Goal: Task Accomplishment & Management: Manage account settings

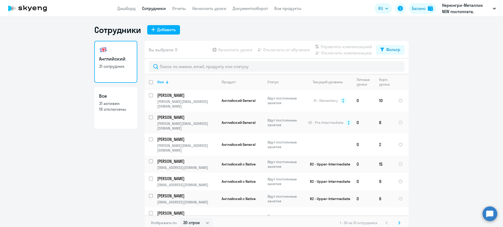
select select "30"
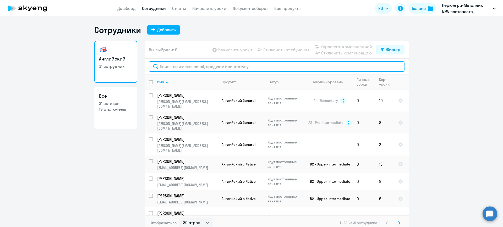
drag, startPoint x: 0, startPoint y: 0, endPoint x: 197, endPoint y: 69, distance: 208.4
click at [197, 69] on input "text" at bounding box center [277, 66] width 256 height 10
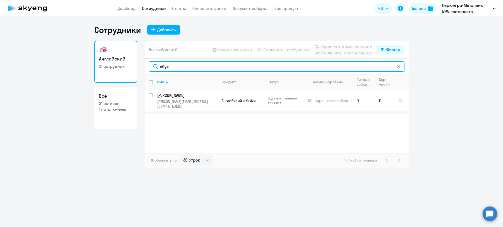
type input "обух"
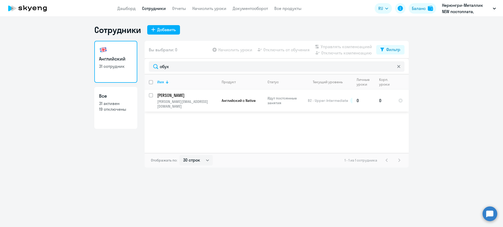
click at [219, 101] on td "Английский с Native" at bounding box center [240, 101] width 46 height 22
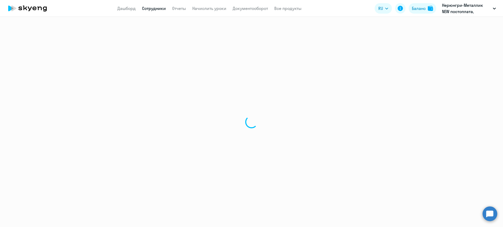
select select "english"
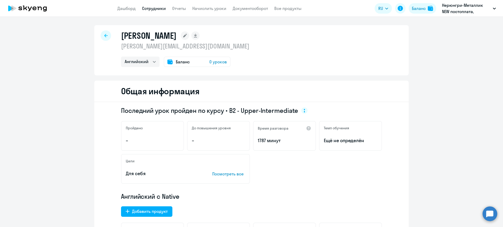
click at [191, 63] on div "Баланс 0 уроков" at bounding box center [197, 62] width 67 height 10
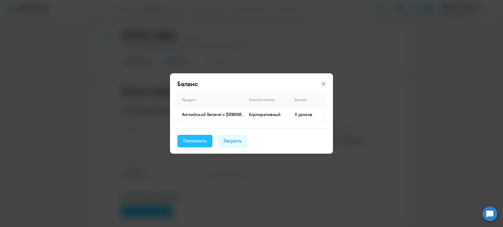
click at [203, 140] on div "Пополнить" at bounding box center [195, 140] width 24 height 7
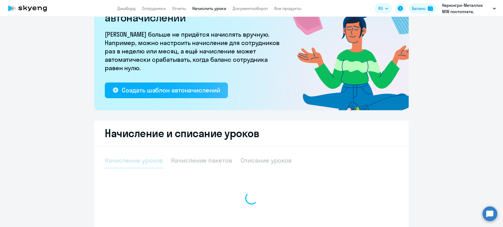
scroll to position [82, 0]
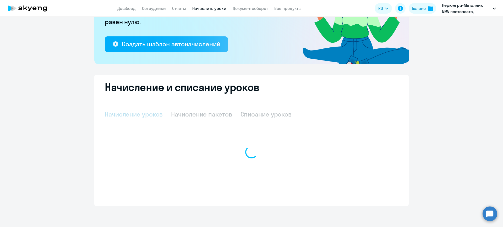
select select "10"
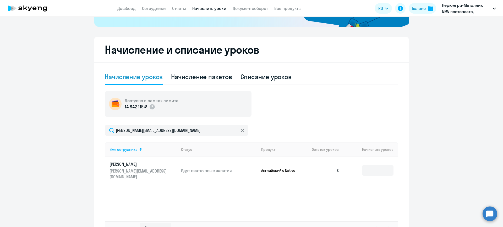
scroll to position [158, 0]
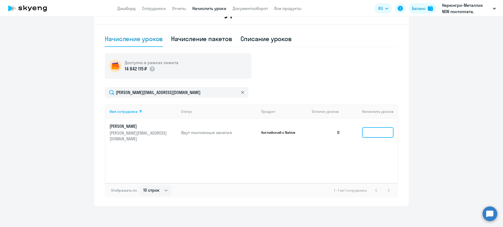
click at [374, 134] on input at bounding box center [377, 132] width 31 height 10
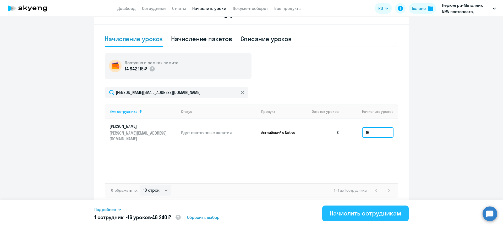
type input "16"
click at [388, 217] on div "Начислить сотрудникам" at bounding box center [365, 213] width 72 height 8
